Goal: Find specific page/section: Find specific page/section

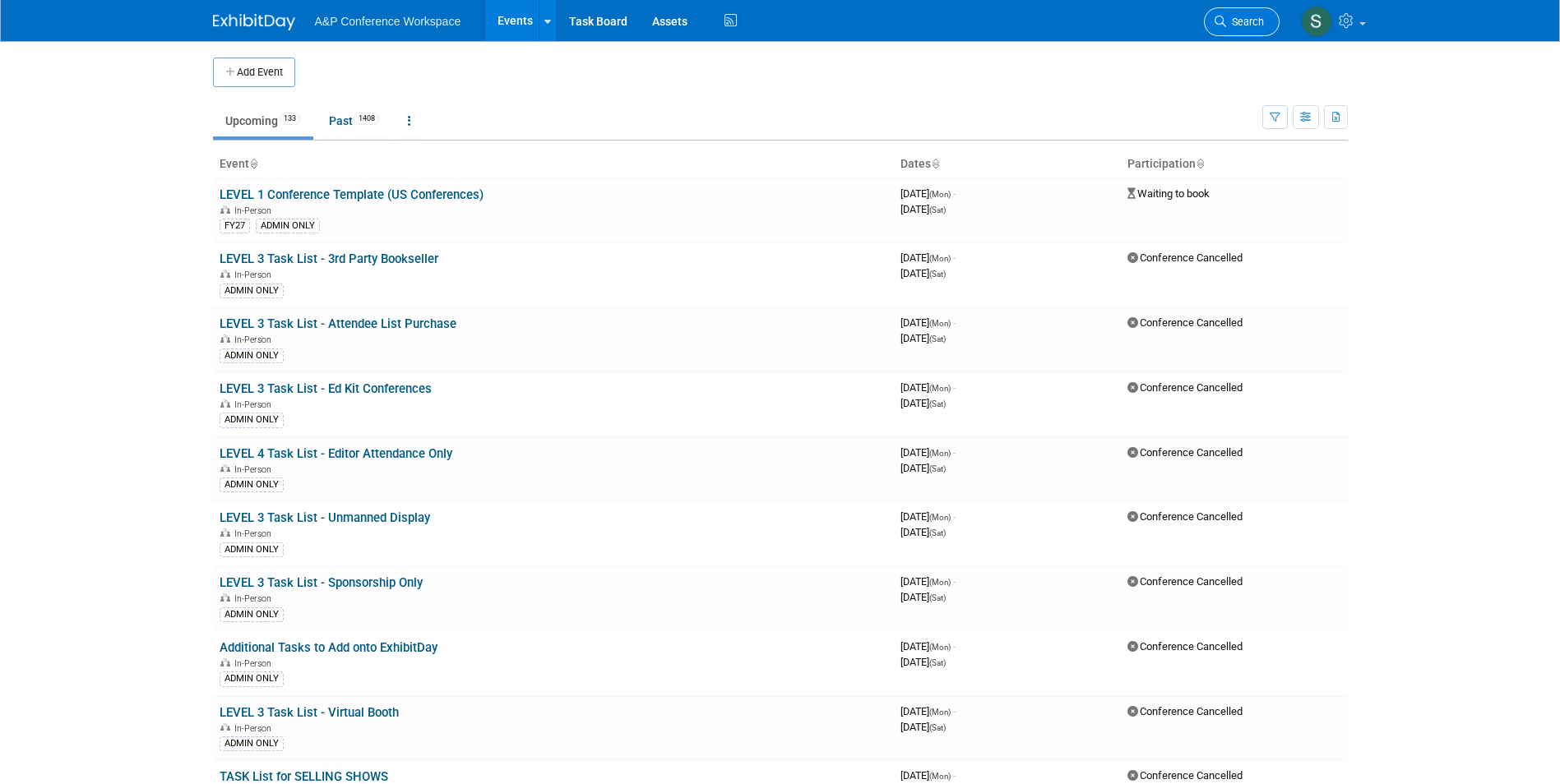
click at [1241, 15] on link "Search" at bounding box center [1241, 21] width 75 height 29
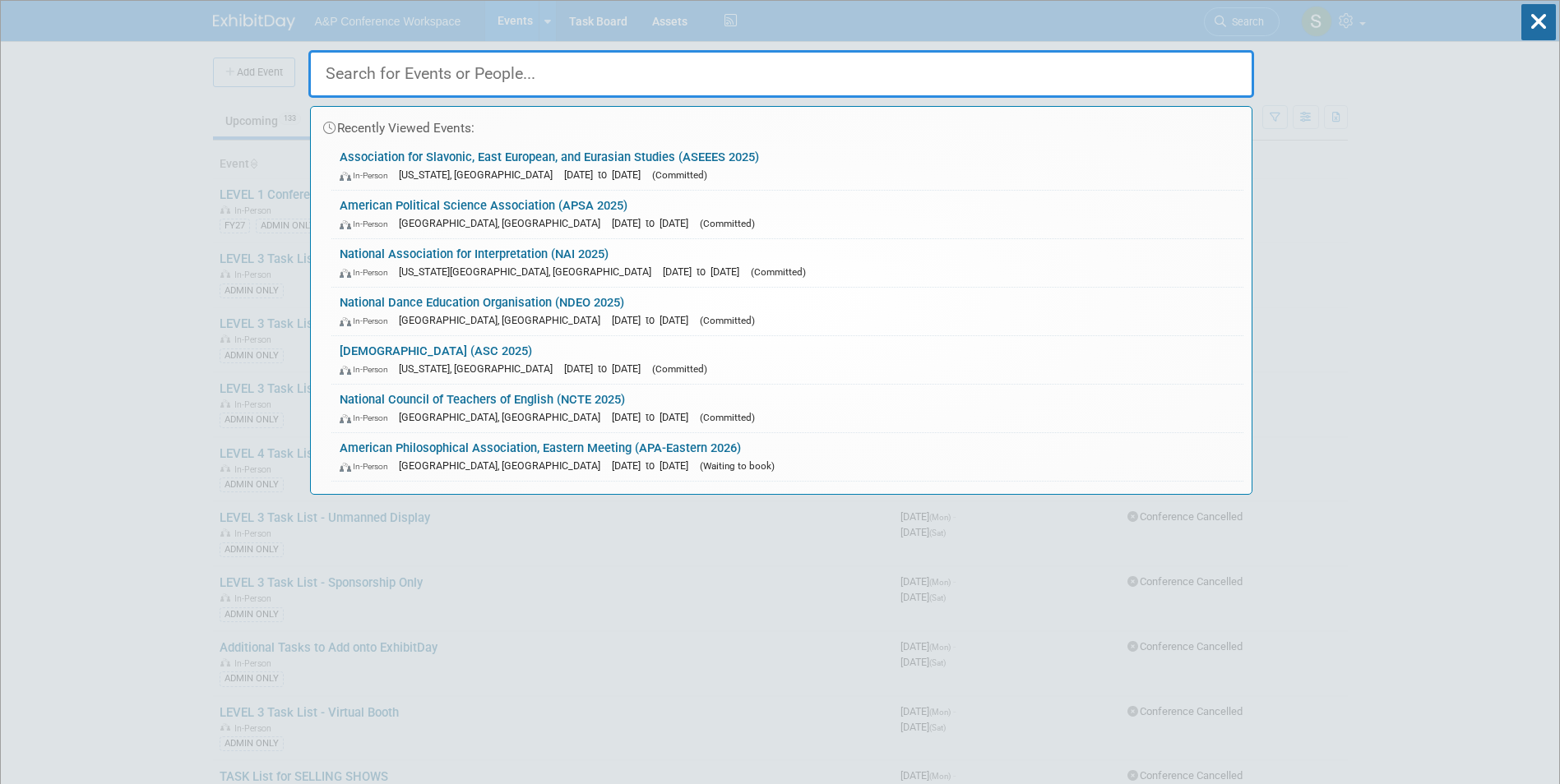
click at [763, 69] on input "text" at bounding box center [780, 74] width 945 height 47
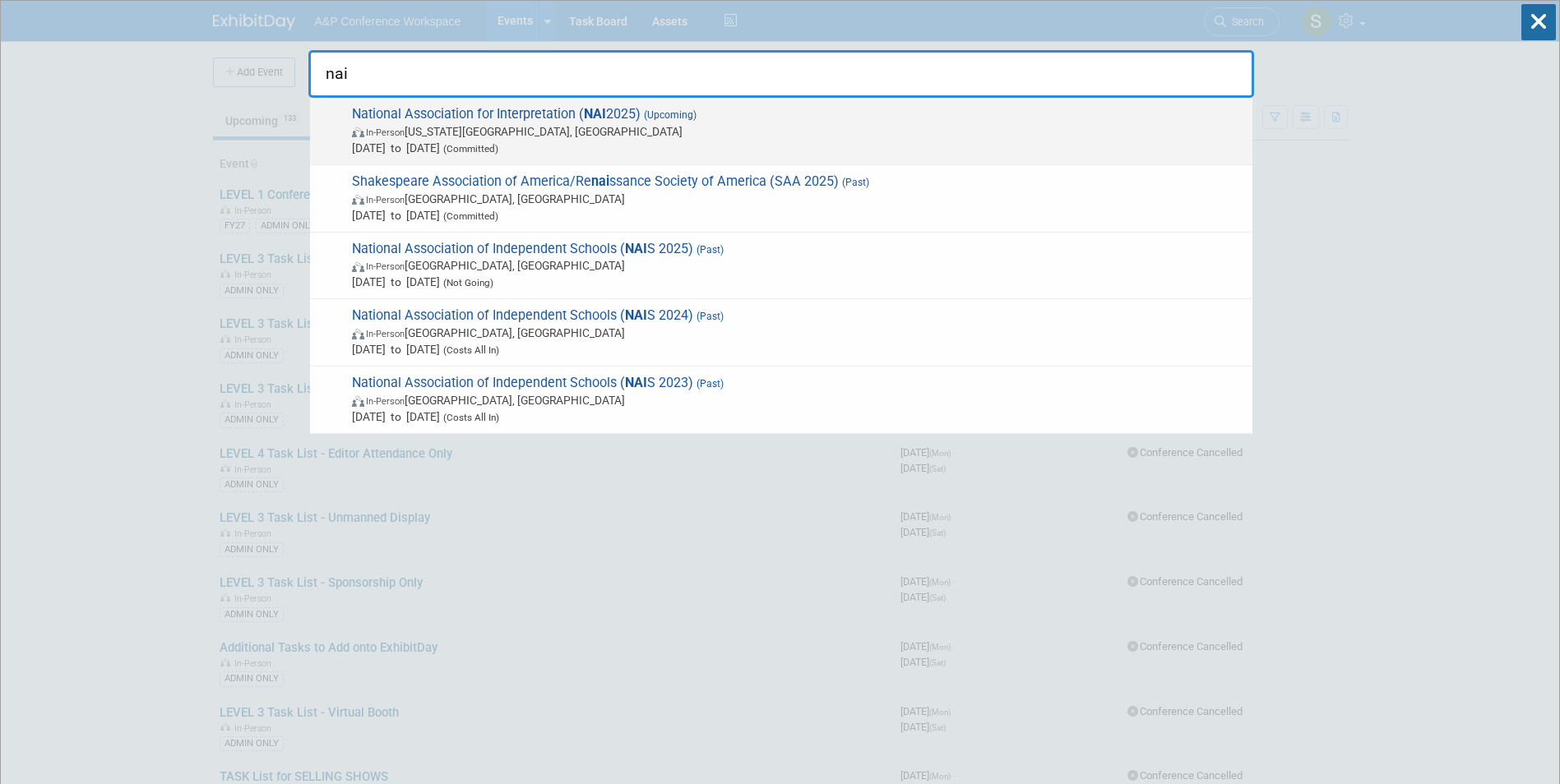
type input "nai"
click at [723, 127] on span "In-Person Virginia Beach, VA" at bounding box center [798, 131] width 892 height 17
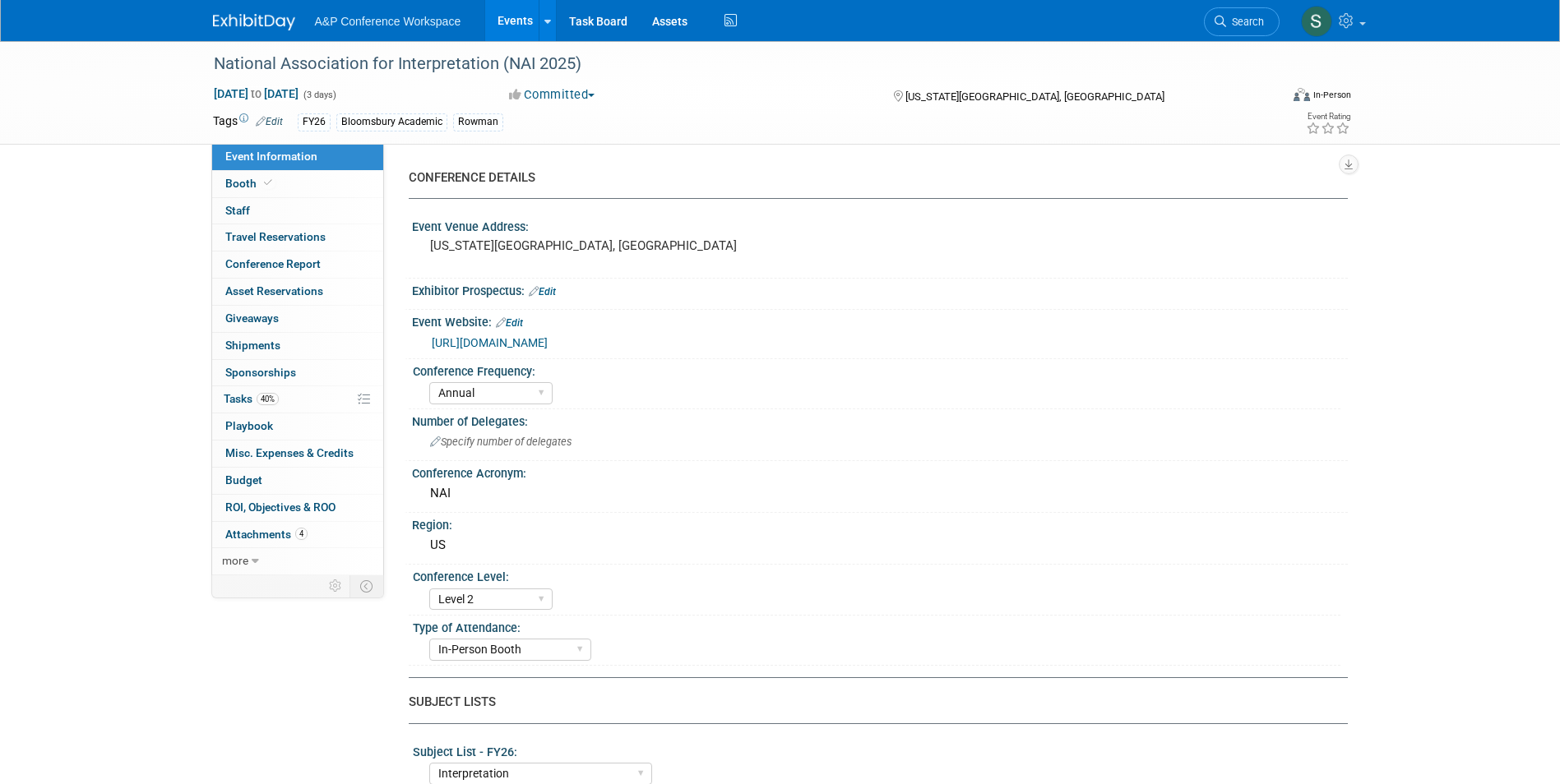
select select "Annual"
select select "Level 2"
select select "In-Person Booth"
select select "Interpretation"
select select "Bloomsbury Academic"
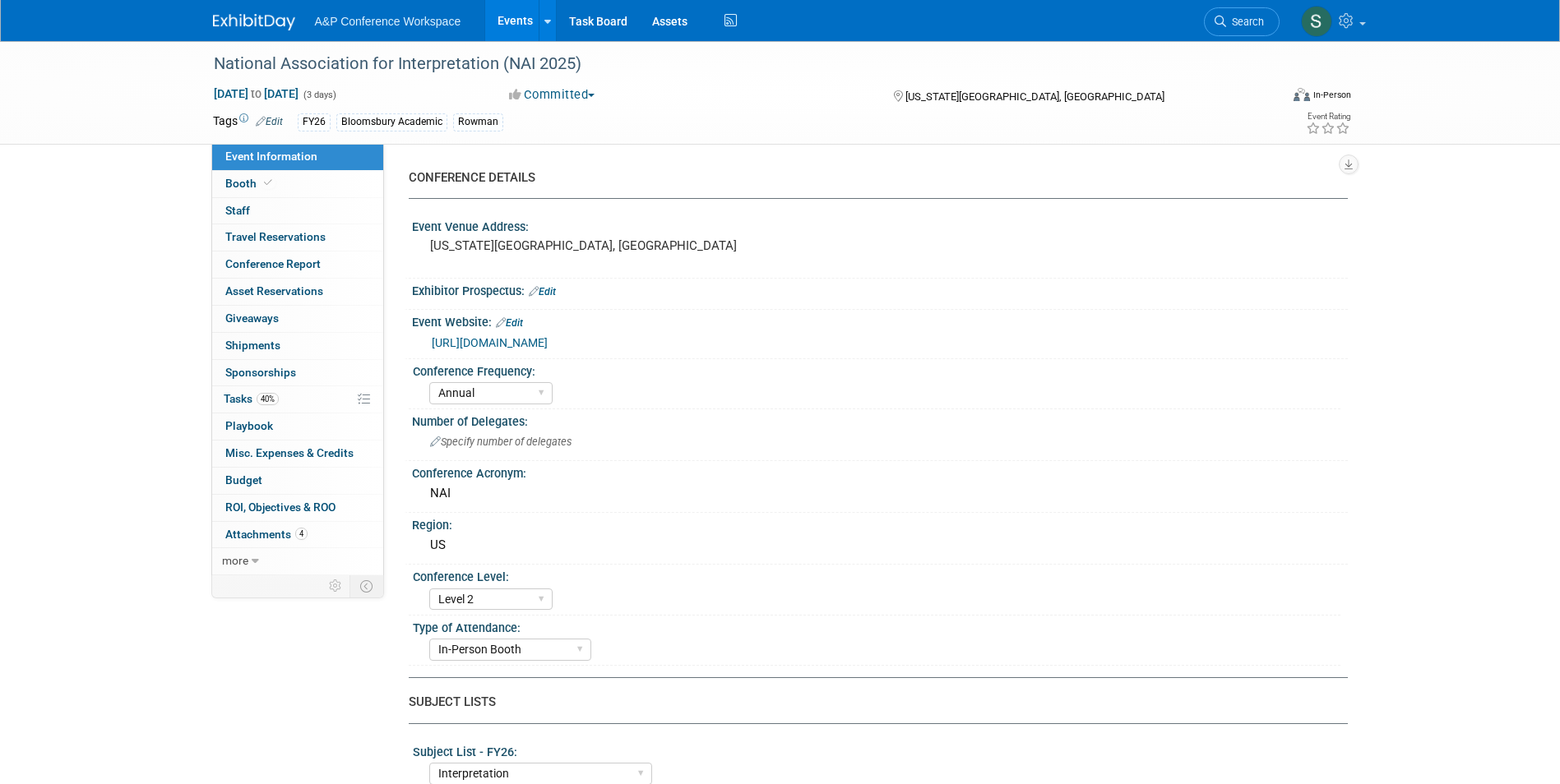
select select "[PERSON_NAME]"
select select "Brand/Subject Presence​"
click at [298, 397] on link "40% Tasks 40%" at bounding box center [298, 399] width 171 height 26
